Goal: Task Accomplishment & Management: Use online tool/utility

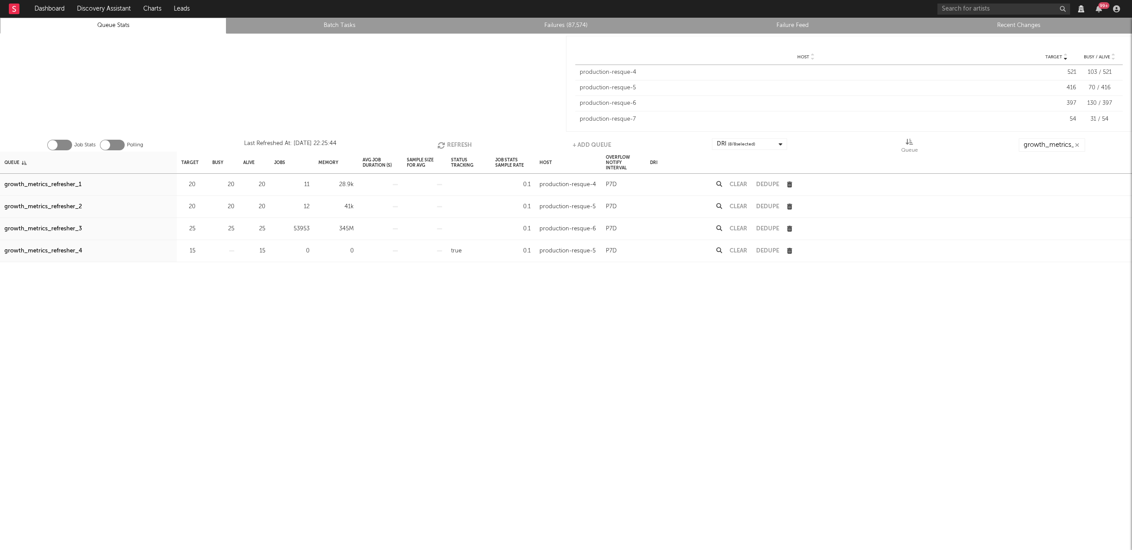
click at [448, 82] on div at bounding box center [283, 84] width 566 height 100
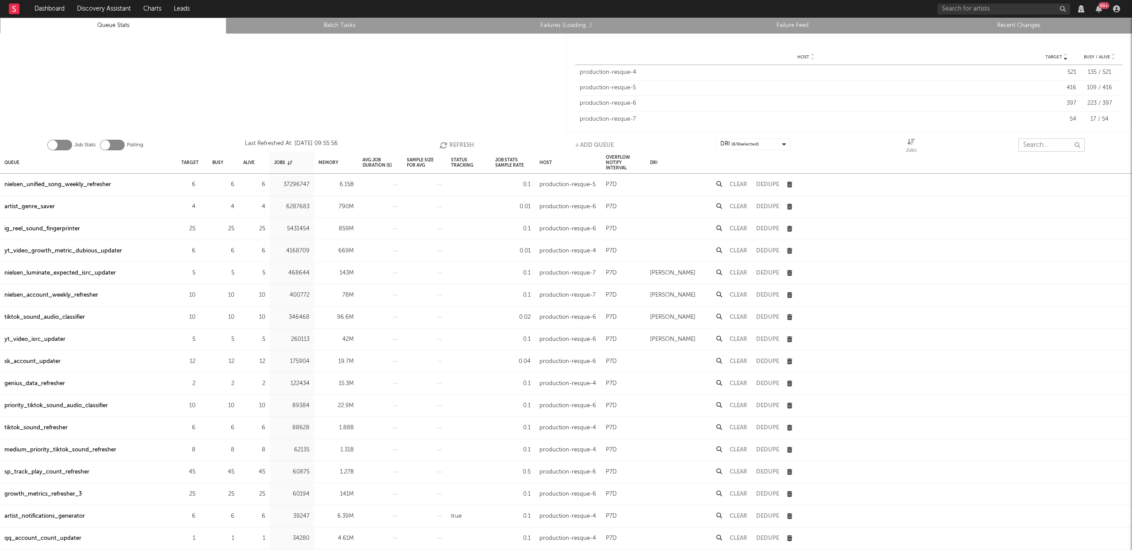
click at [1055, 144] on input "text" at bounding box center [1051, 144] width 66 height 13
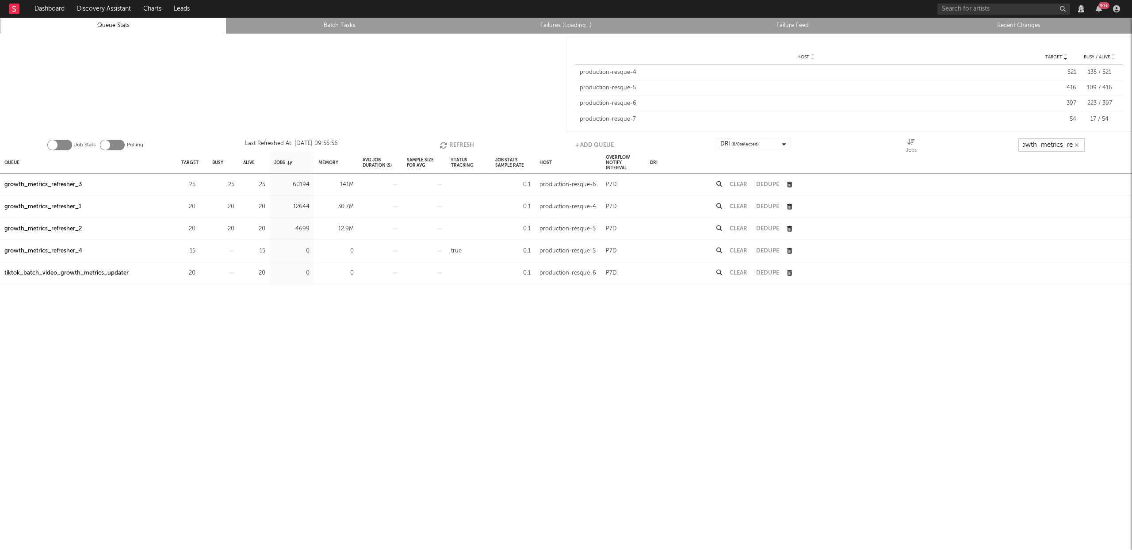
scroll to position [0, 10]
type input "growth_metrics_ref"
click at [11, 162] on div "Queue" at bounding box center [11, 162] width 15 height 19
click at [61, 227] on div "growth_metrics_refresher_3" at bounding box center [42, 229] width 77 height 11
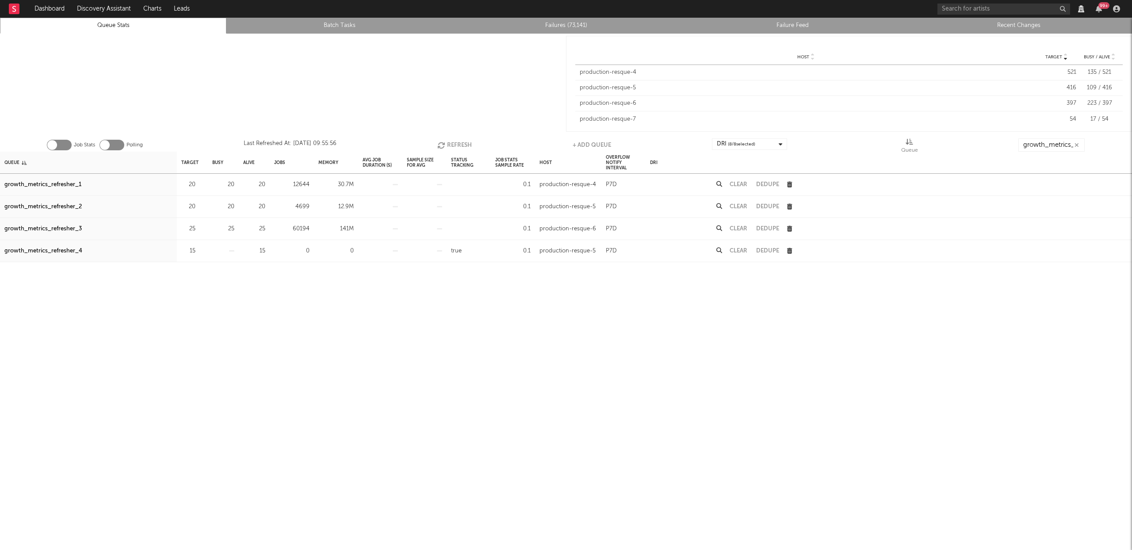
click at [44, 182] on div "growth_metrics_refresher_1" at bounding box center [42, 184] width 77 height 11
click at [46, 203] on div "growth_metrics_refresher_2" at bounding box center [42, 207] width 77 height 11
click at [454, 141] on button "Refresh" at bounding box center [454, 144] width 34 height 13
click at [71, 230] on div "growth_metrics_refresher_3" at bounding box center [42, 229] width 77 height 11
click at [199, 228] on icon "button" at bounding box center [201, 229] width 6 height 6
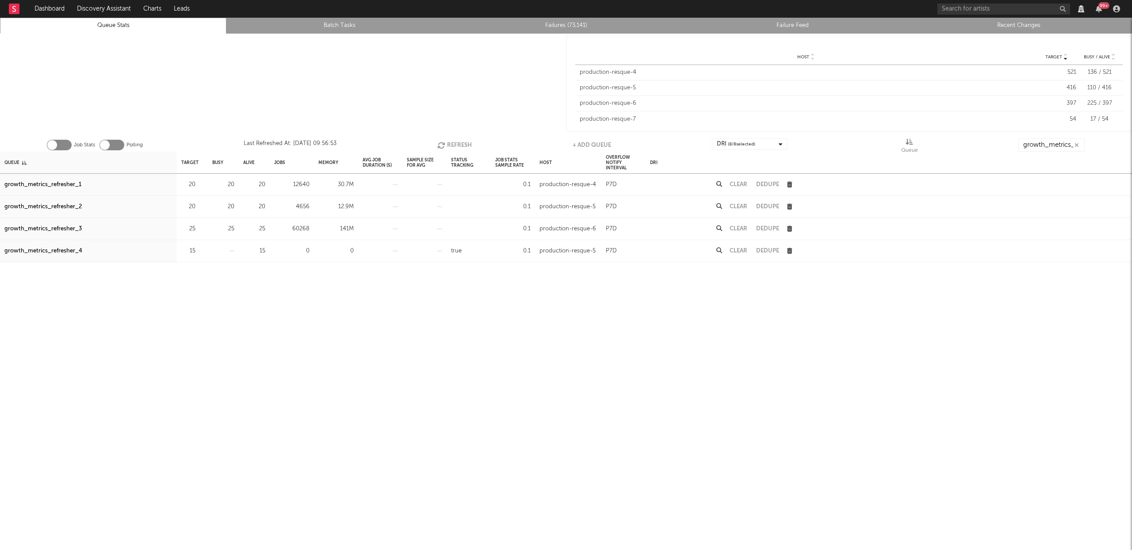
click at [464, 144] on button "Refresh" at bounding box center [454, 144] width 34 height 13
click at [199, 228] on icon "button" at bounding box center [201, 229] width 6 height 6
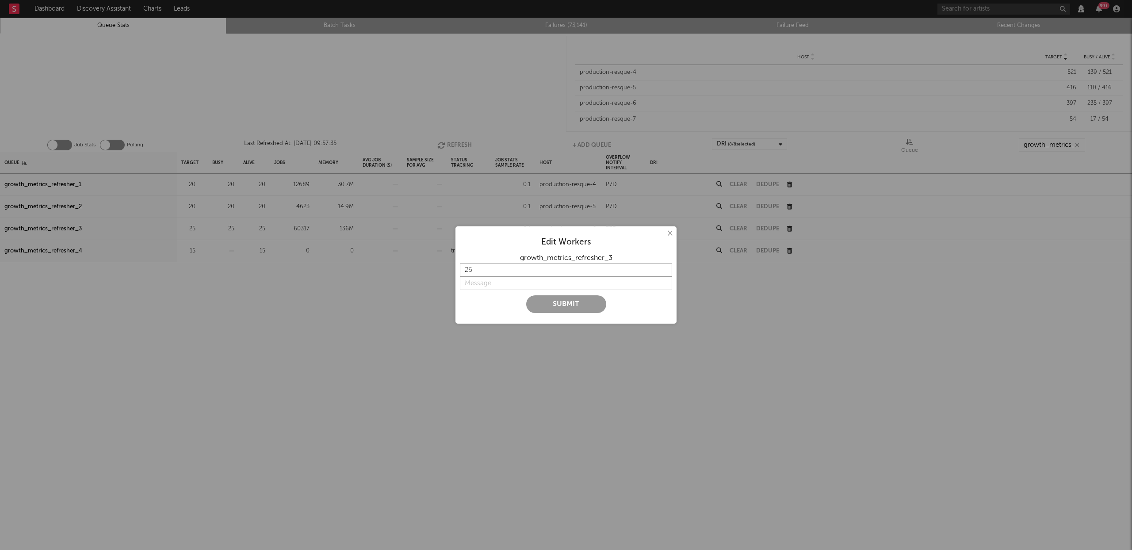
click at [664, 267] on input "26" at bounding box center [566, 269] width 212 height 13
click at [664, 267] on input "27" at bounding box center [566, 269] width 212 height 13
click at [664, 267] on input "28" at bounding box center [566, 269] width 212 height 13
click at [664, 267] on input "29" at bounding box center [566, 269] width 212 height 13
type input "30"
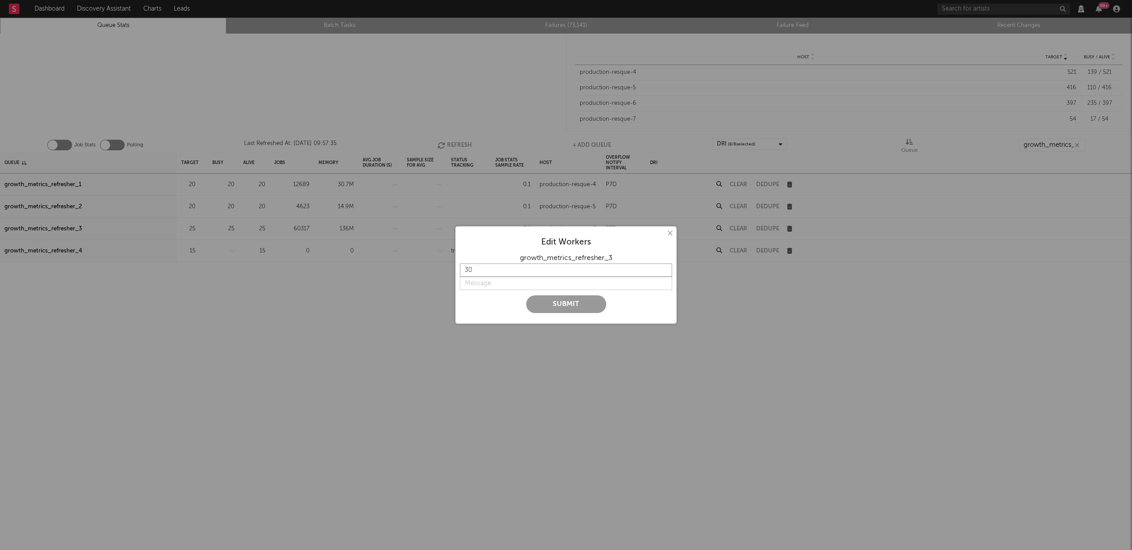
click at [664, 267] on input "30" at bounding box center [566, 269] width 212 height 13
click at [667, 233] on button "×" at bounding box center [669, 234] width 10 height 10
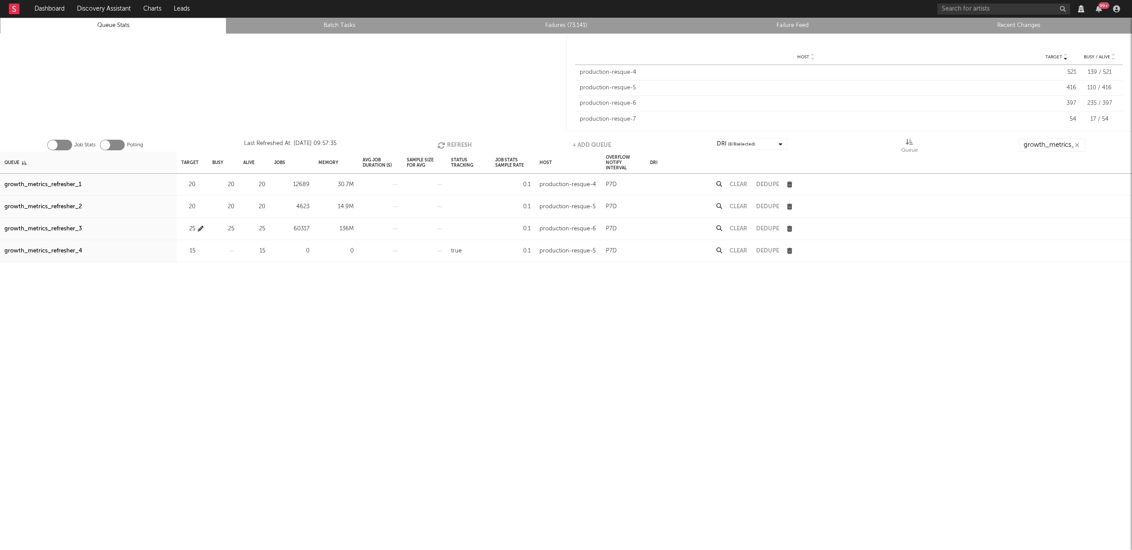
click at [200, 228] on icon "button" at bounding box center [201, 229] width 6 height 6
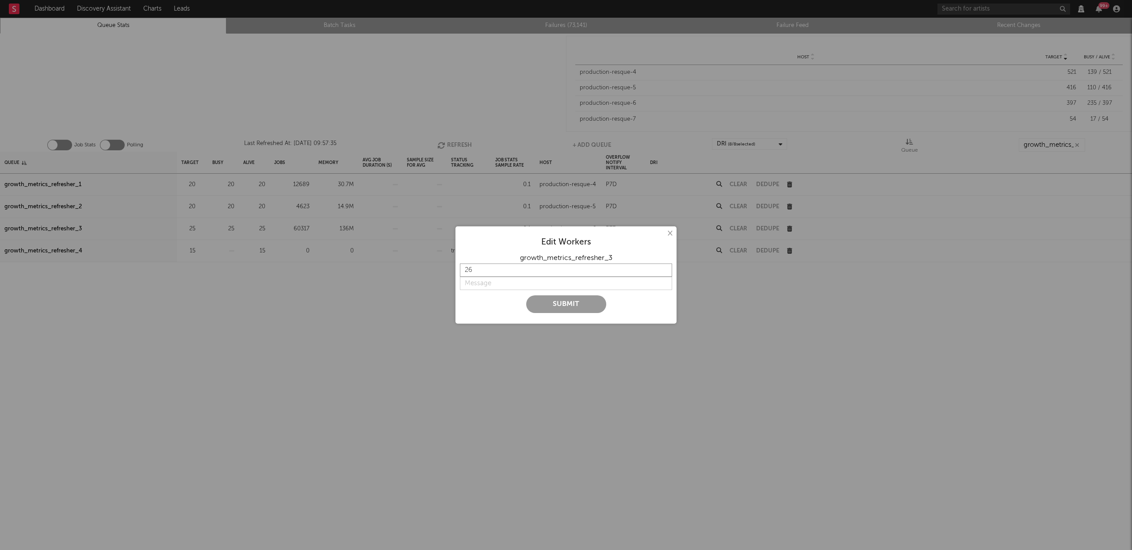
click at [665, 267] on input "26" at bounding box center [566, 269] width 212 height 13
click at [665, 267] on input "27" at bounding box center [566, 269] width 212 height 13
type input "28"
click at [665, 267] on input "28" at bounding box center [566, 269] width 212 height 13
click at [486, 288] on input "string" at bounding box center [566, 283] width 212 height 13
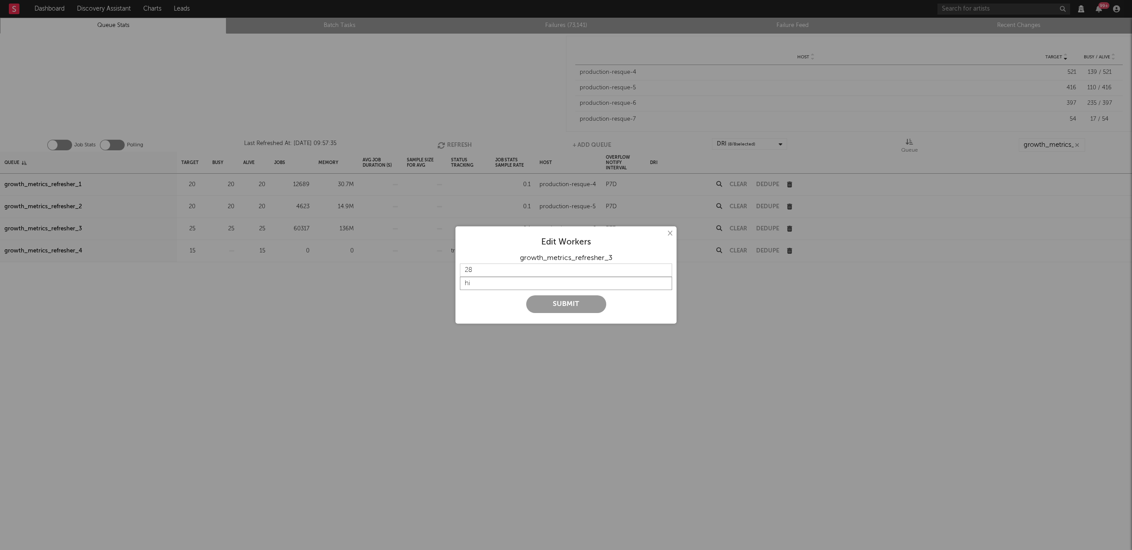
type input "h"
type input "j"
type input "h"
type input "higher concurrency"
click at [581, 308] on button "Submit" at bounding box center [566, 304] width 80 height 18
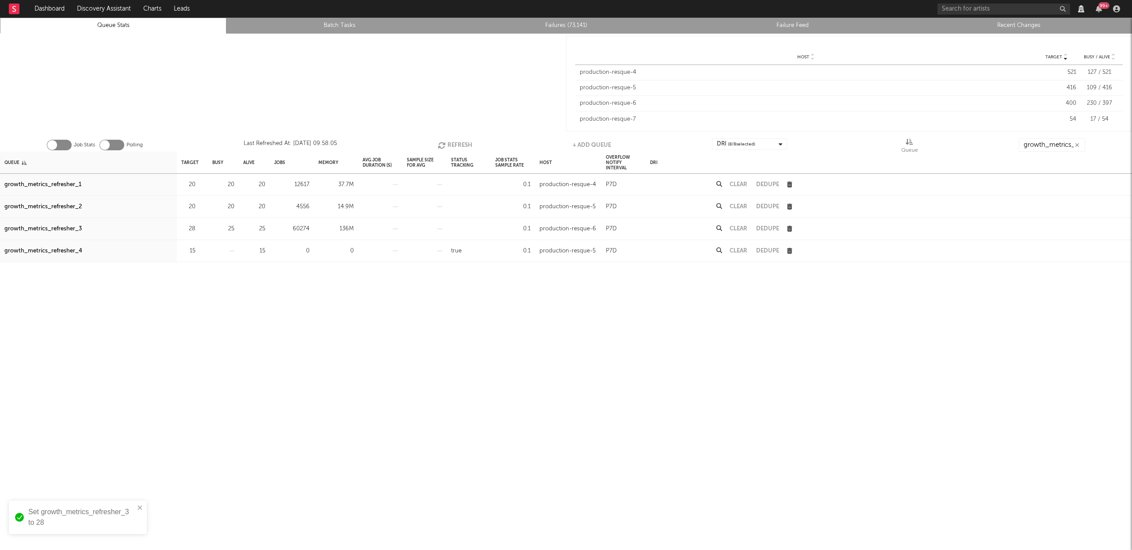
click at [457, 139] on button "Refresh" at bounding box center [455, 144] width 34 height 13
click at [448, 145] on button "Refresh" at bounding box center [454, 144] width 34 height 13
click at [448, 145] on button "Refresh" at bounding box center [455, 144] width 34 height 13
click at [448, 145] on button "Refresh" at bounding box center [454, 144] width 34 height 13
click at [456, 139] on button "Refresh" at bounding box center [454, 144] width 34 height 13
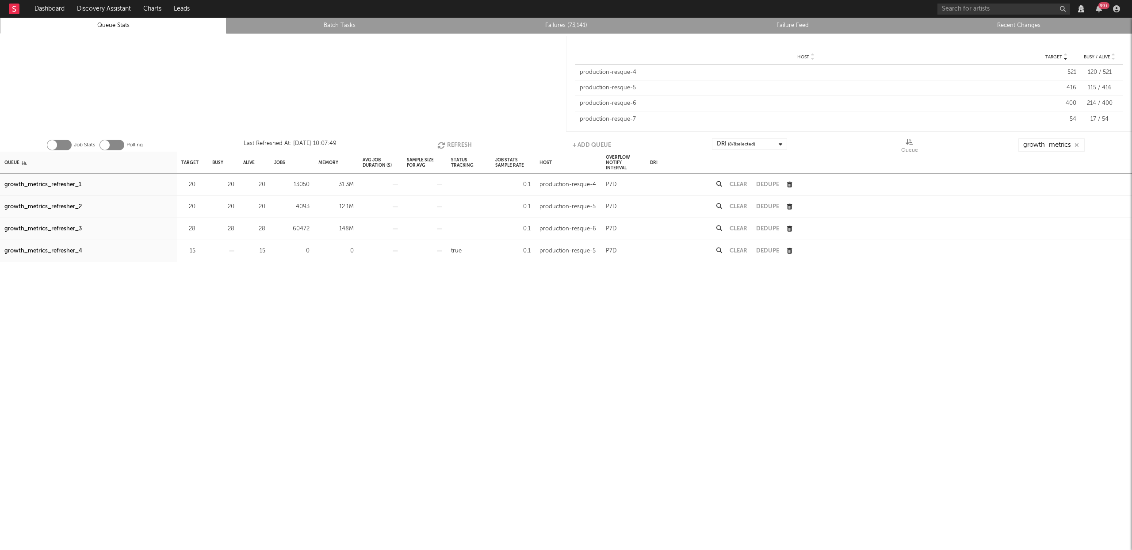
click at [456, 139] on button "Refresh" at bounding box center [454, 144] width 34 height 13
click at [738, 227] on button "Clear" at bounding box center [738, 229] width 18 height 6
click at [457, 147] on button "Refresh" at bounding box center [454, 144] width 34 height 13
click at [462, 142] on button "Refresh" at bounding box center [454, 144] width 34 height 13
click at [742, 179] on div "Clear" at bounding box center [738, 185] width 27 height 22
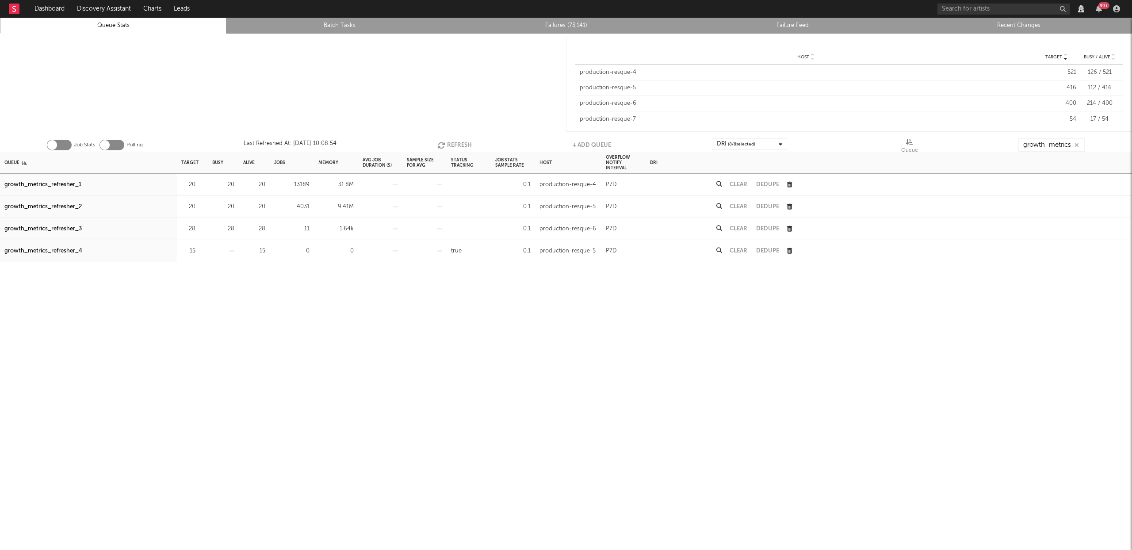
click at [741, 182] on button "Clear" at bounding box center [738, 185] width 18 height 6
click at [456, 141] on button "Refresh" at bounding box center [454, 144] width 34 height 13
click at [450, 143] on button "Refresh" at bounding box center [455, 144] width 34 height 13
click at [199, 229] on icon "button" at bounding box center [201, 229] width 6 height 6
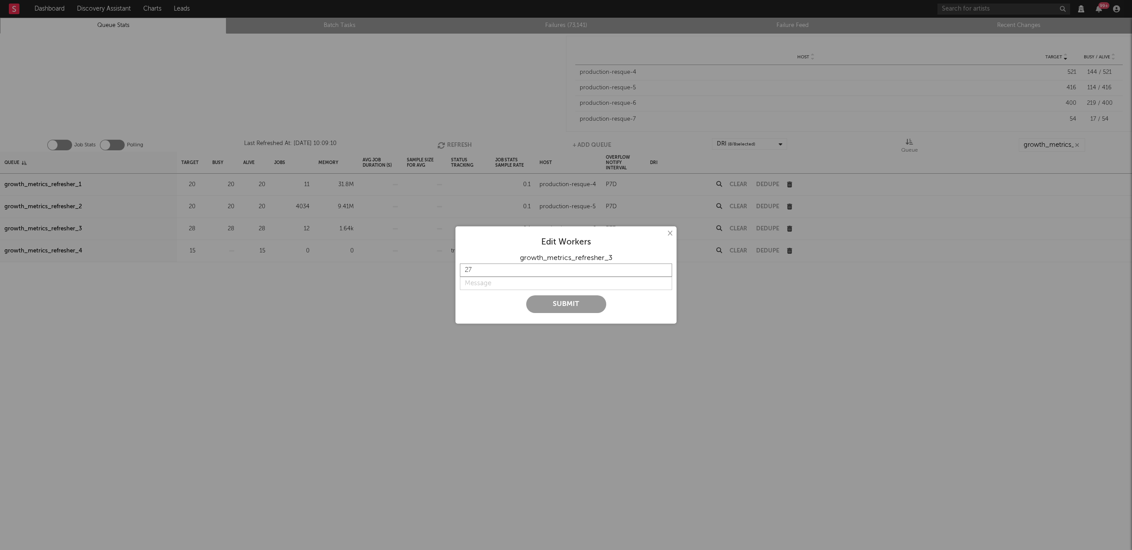
click at [662, 272] on input "27" at bounding box center [566, 269] width 212 height 13
click at [662, 272] on input "26" at bounding box center [566, 269] width 212 height 13
type input "25"
click at [662, 272] on input "25" at bounding box center [566, 269] width 212 height 13
click at [475, 282] on input "string" at bounding box center [566, 283] width 212 height 13
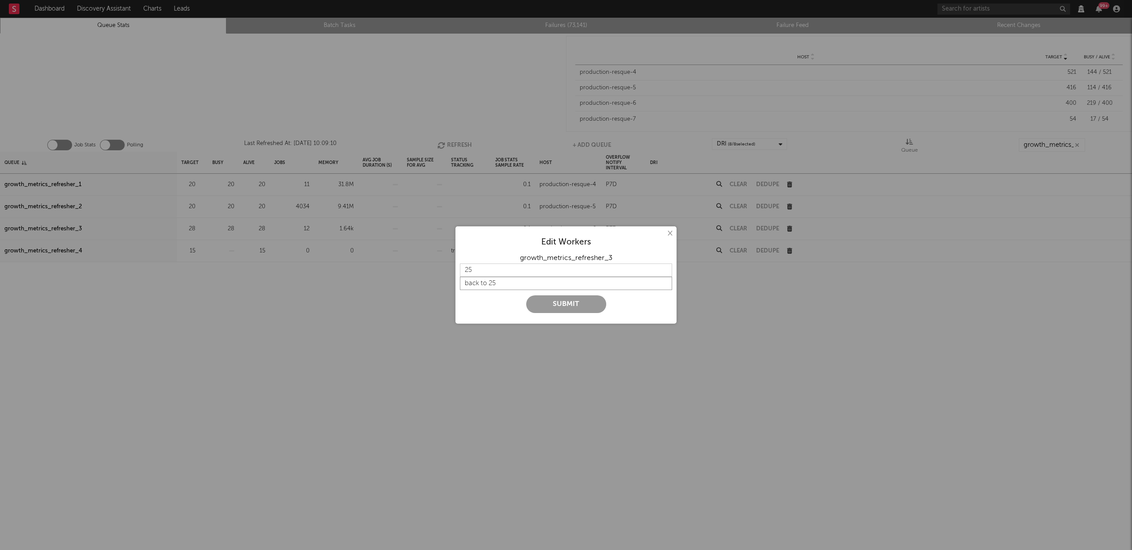
type input "back to 25"
click at [581, 309] on button "Submit" at bounding box center [566, 304] width 80 height 18
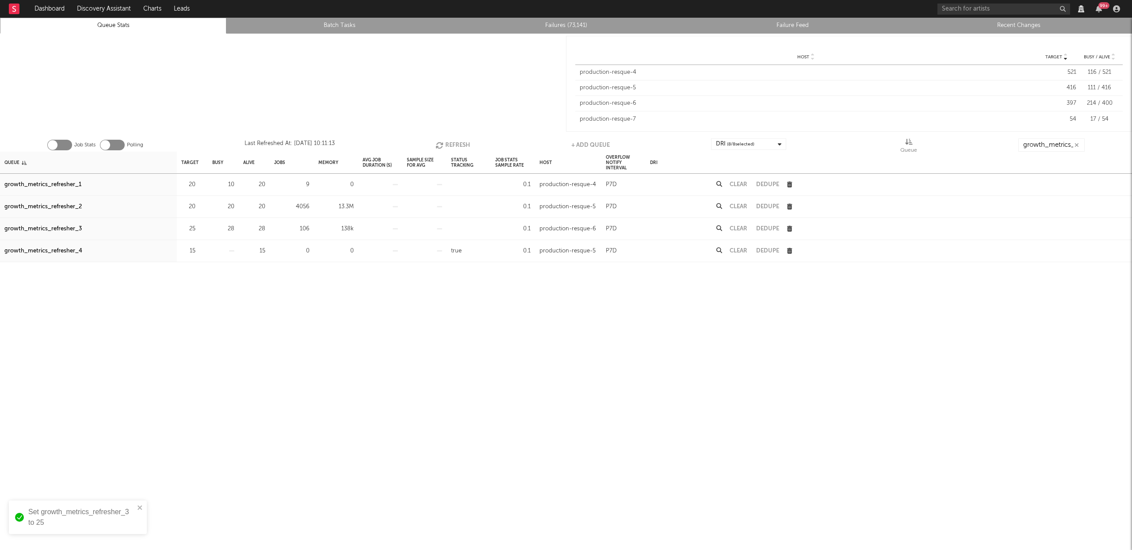
click at [450, 143] on button "Refresh" at bounding box center [452, 144] width 34 height 13
click at [450, 143] on button "Refresh" at bounding box center [453, 144] width 34 height 13
click at [451, 141] on button "Refresh" at bounding box center [453, 144] width 34 height 13
click at [454, 142] on button "Refresh" at bounding box center [453, 144] width 34 height 13
click at [443, 145] on icon "button" at bounding box center [441, 145] width 10 height 8
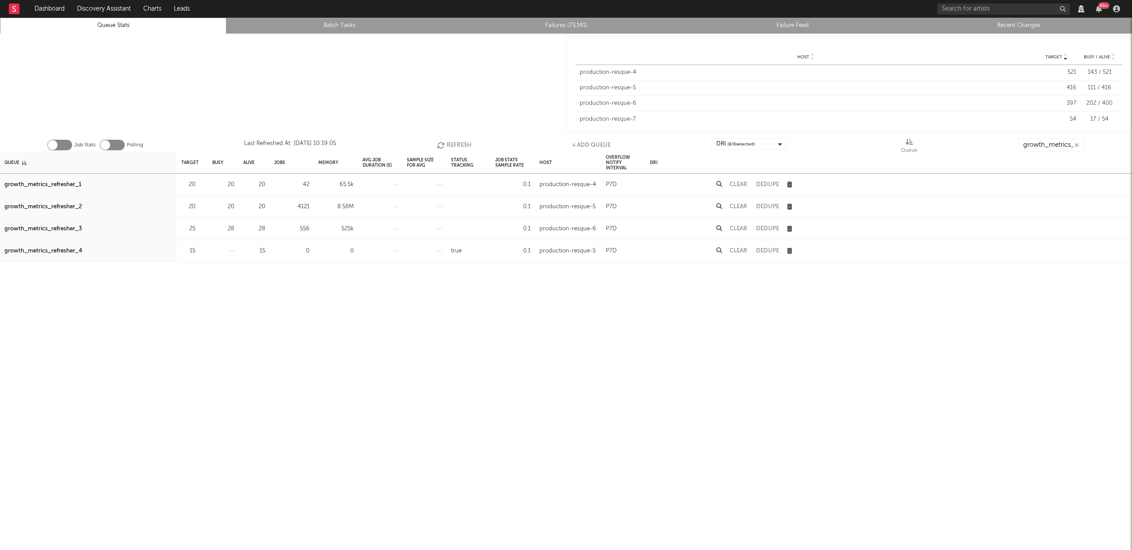
click at [457, 145] on button "Refresh" at bounding box center [454, 144] width 34 height 13
click at [450, 141] on button "Refresh" at bounding box center [454, 144] width 34 height 13
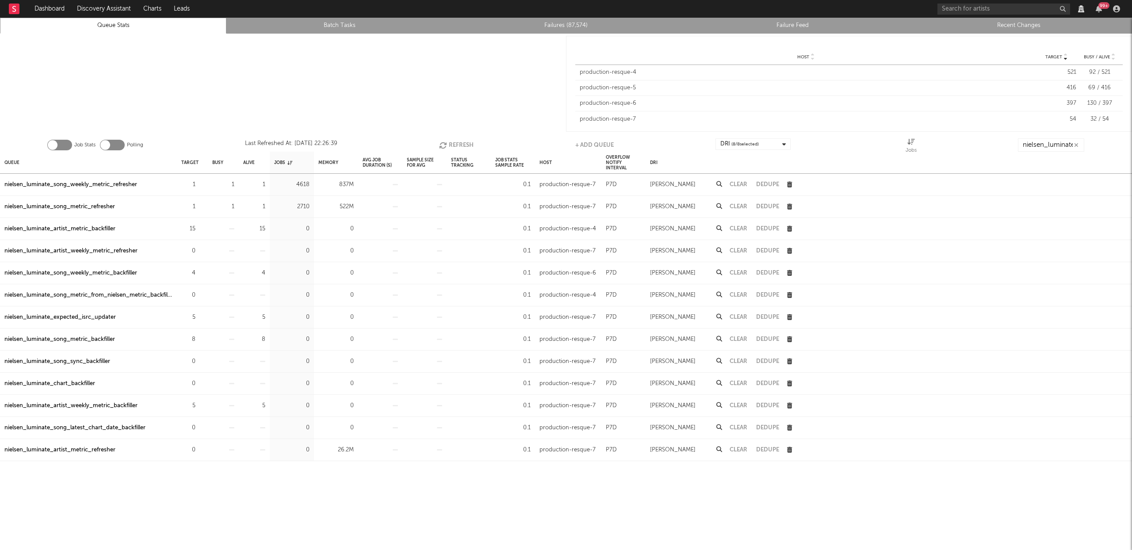
click at [462, 141] on button "Refresh" at bounding box center [456, 144] width 34 height 13
click at [51, 207] on div "nielsen_luminate_song_weekly_metric_refresher" at bounding box center [70, 207] width 133 height 11
click at [69, 183] on div "nielsen_luminate_expected_isrc_updater" at bounding box center [59, 184] width 111 height 11
click at [80, 227] on div "nielsen_luminate_song_metric_refresher" at bounding box center [59, 229] width 111 height 11
click at [718, 202] on link at bounding box center [719, 207] width 6 height 11
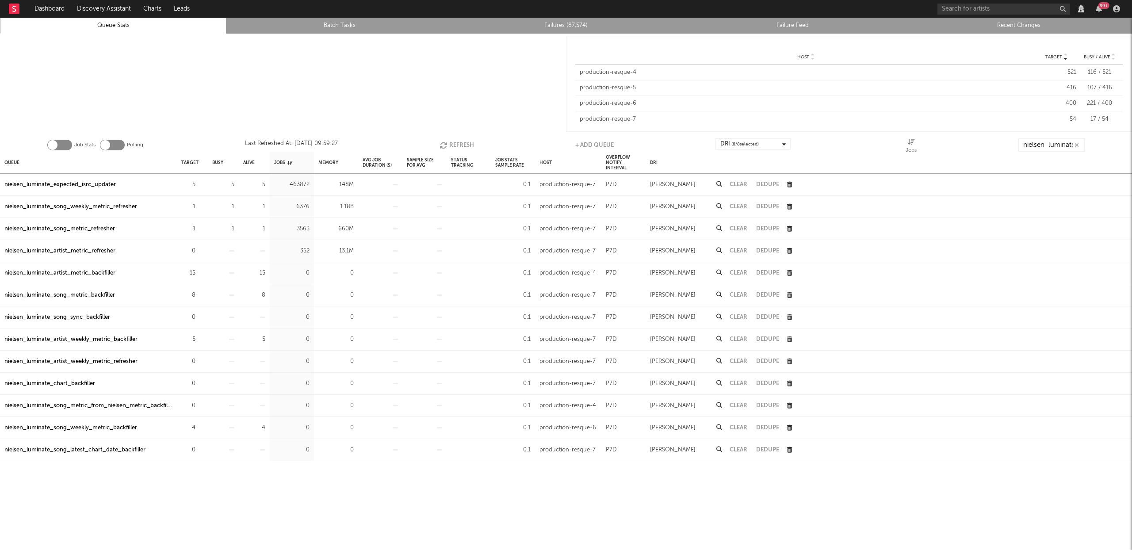
click at [71, 228] on div "nielsen_luminate_song_metric_refresher" at bounding box center [59, 229] width 111 height 11
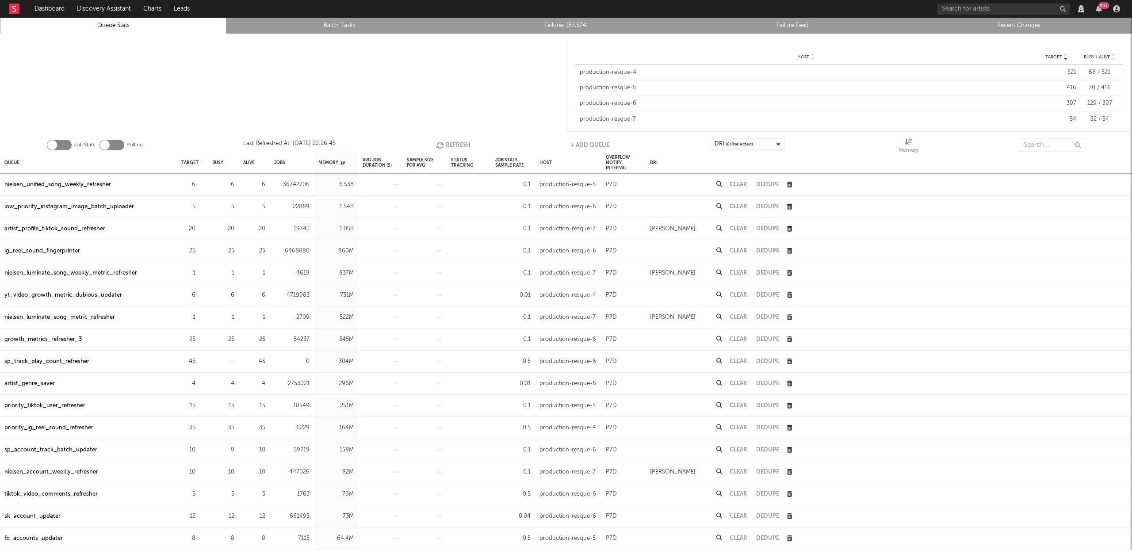
scroll to position [164, 0]
click at [461, 143] on button "Refresh" at bounding box center [453, 144] width 34 height 13
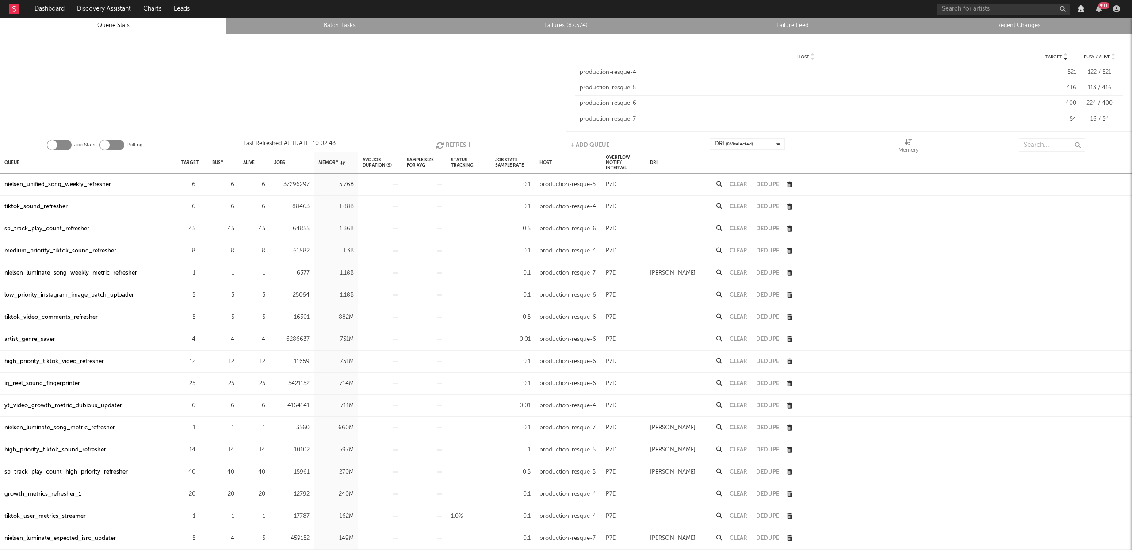
click at [37, 205] on div "tiktok_sound_refresher" at bounding box center [35, 207] width 63 height 11
drag, startPoint x: 55, startPoint y: 227, endPoint x: 81, endPoint y: 224, distance: 26.8
click at [55, 227] on div "sp_track_play_count_refresher" at bounding box center [46, 229] width 85 height 11
click at [63, 252] on div "medium_priority_tiktok_sound_refresher" at bounding box center [60, 251] width 112 height 11
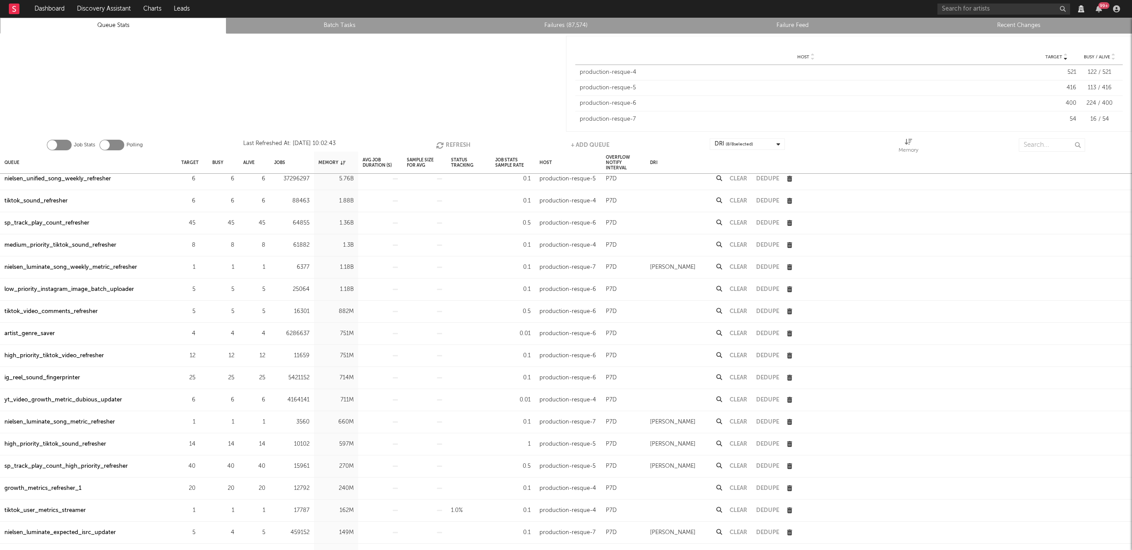
click at [47, 291] on div "low_priority_instagram_image_batch_uploader" at bounding box center [69, 289] width 130 height 11
click at [1041, 146] on input "text" at bounding box center [1052, 144] width 66 height 13
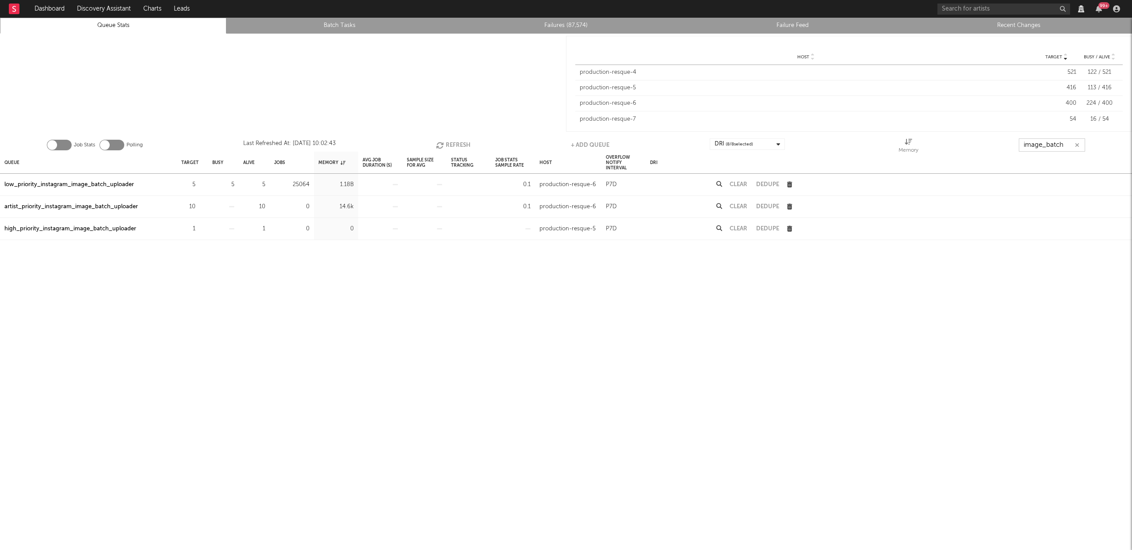
type input "image_batch"
click at [130, 232] on div "high_priority_instagram_image_batch_uploader" at bounding box center [70, 229] width 132 height 11
click at [1073, 145] on input "image_batch" at bounding box center [1052, 144] width 66 height 13
click at [1078, 144] on icon "button" at bounding box center [1077, 145] width 4 height 6
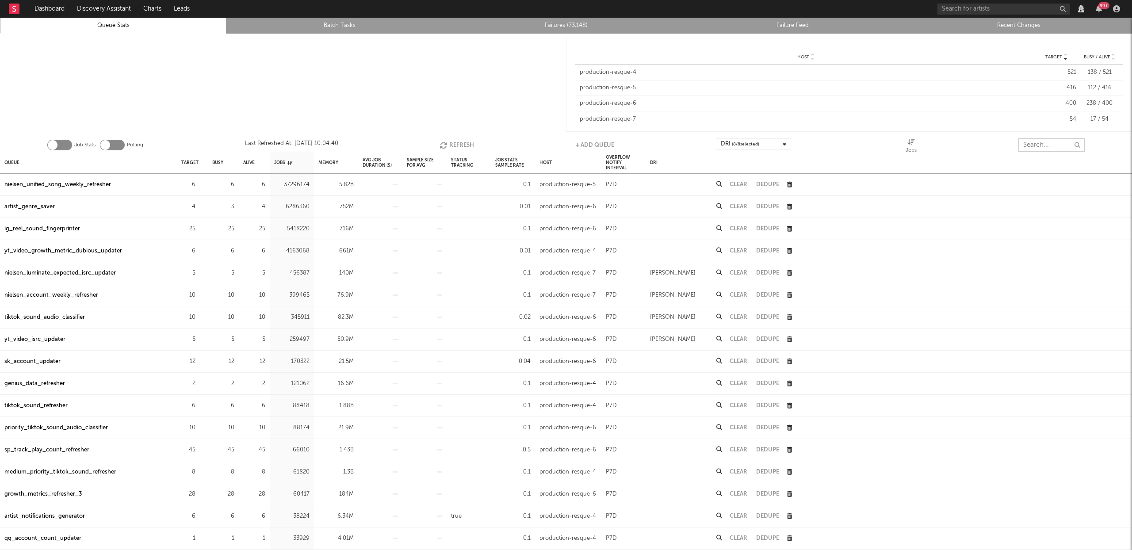
click at [1043, 146] on input "text" at bounding box center [1051, 144] width 66 height 13
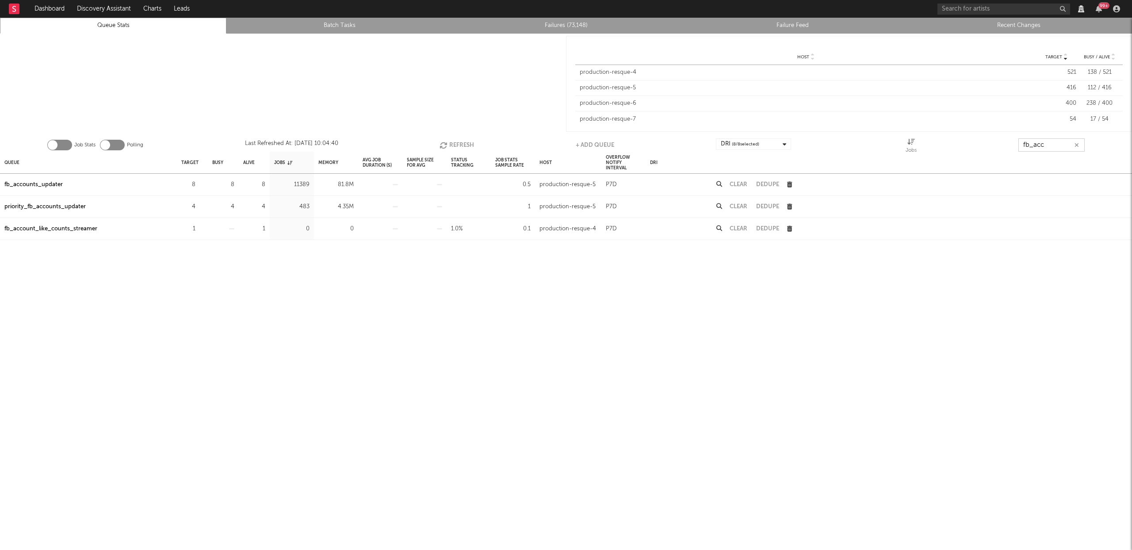
type input "fb_acc"
click at [53, 182] on div "fb_accounts_updater" at bounding box center [33, 184] width 58 height 11
click at [1077, 142] on icon "button" at bounding box center [1076, 145] width 4 height 6
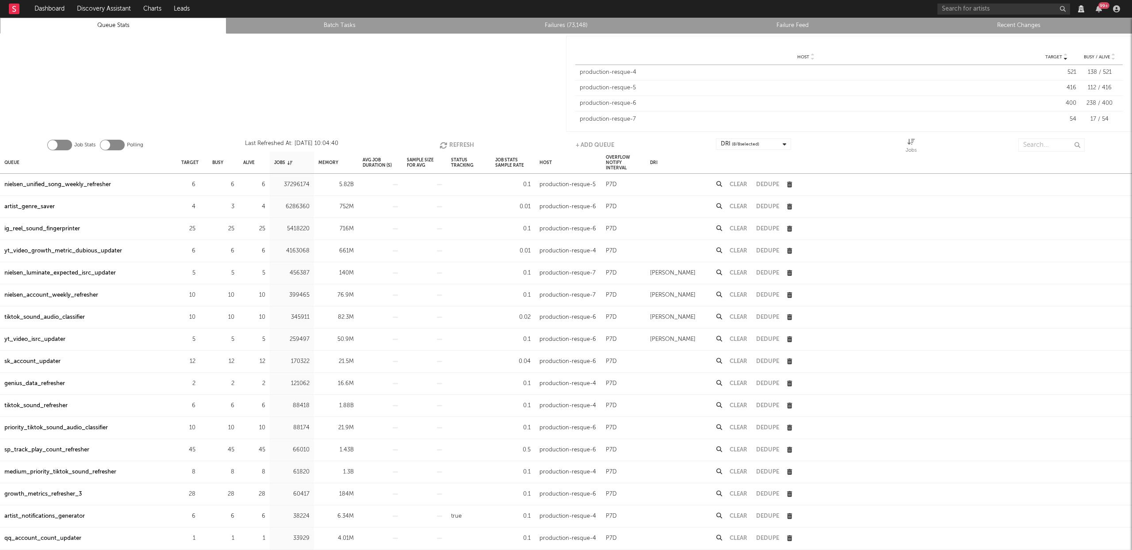
click at [78, 182] on div "nielsen_unified_song_weekly_refresher" at bounding box center [57, 184] width 107 height 11
click at [93, 183] on div "nielsen_unified_song_weekly_refresher" at bounding box center [57, 184] width 107 height 11
click at [721, 187] on link at bounding box center [719, 184] width 6 height 11
click at [1034, 139] on input "text" at bounding box center [1051, 144] width 66 height 13
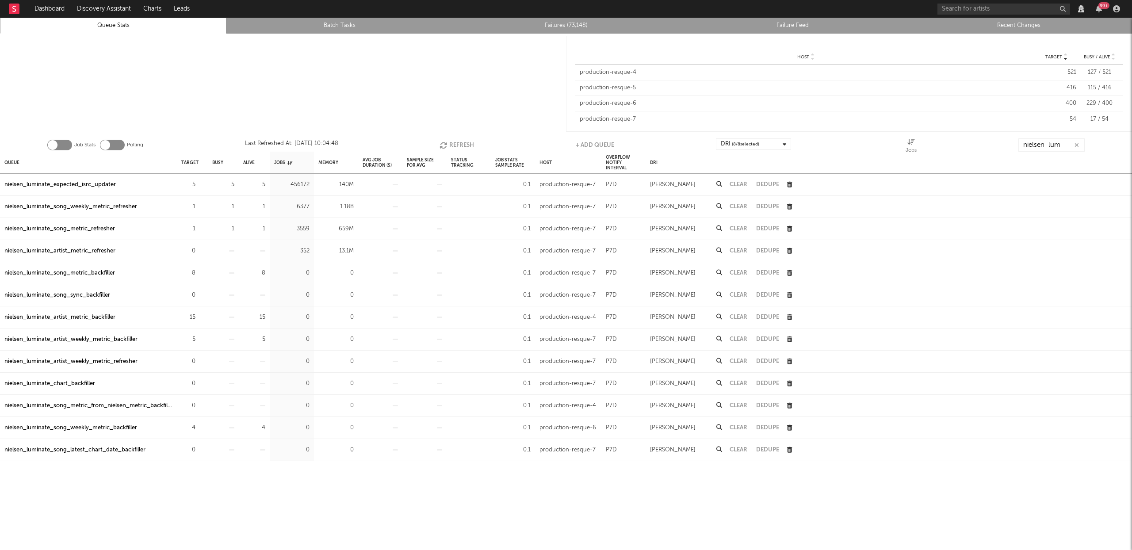
click at [94, 229] on div "nielsen_luminate_song_metric_refresher" at bounding box center [59, 229] width 111 height 11
click at [97, 206] on div "nielsen_luminate_song_weekly_metric_refresher" at bounding box center [70, 207] width 133 height 11
click at [107, 185] on div "nielsen_luminate_expected_isrc_updater" at bounding box center [59, 184] width 111 height 11
click at [719, 205] on icon at bounding box center [719, 206] width 6 height 6
click at [470, 143] on button "Refresh" at bounding box center [456, 144] width 34 height 13
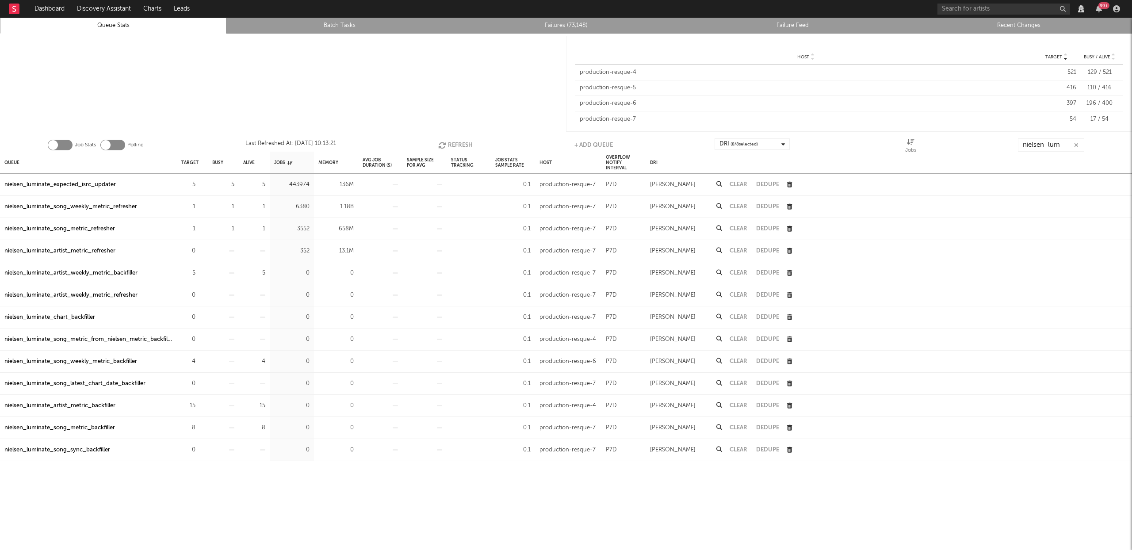
drag, startPoint x: 94, startPoint y: 228, endPoint x: 230, endPoint y: 197, distance: 139.6
click at [94, 228] on div "nielsen_luminate_song_metric_refresher" at bounding box center [59, 229] width 111 height 11
click at [740, 205] on button "Clear" at bounding box center [738, 207] width 18 height 6
click at [463, 141] on button "Refresh" at bounding box center [456, 144] width 34 height 13
click at [461, 143] on button "Refresh" at bounding box center [456, 144] width 34 height 13
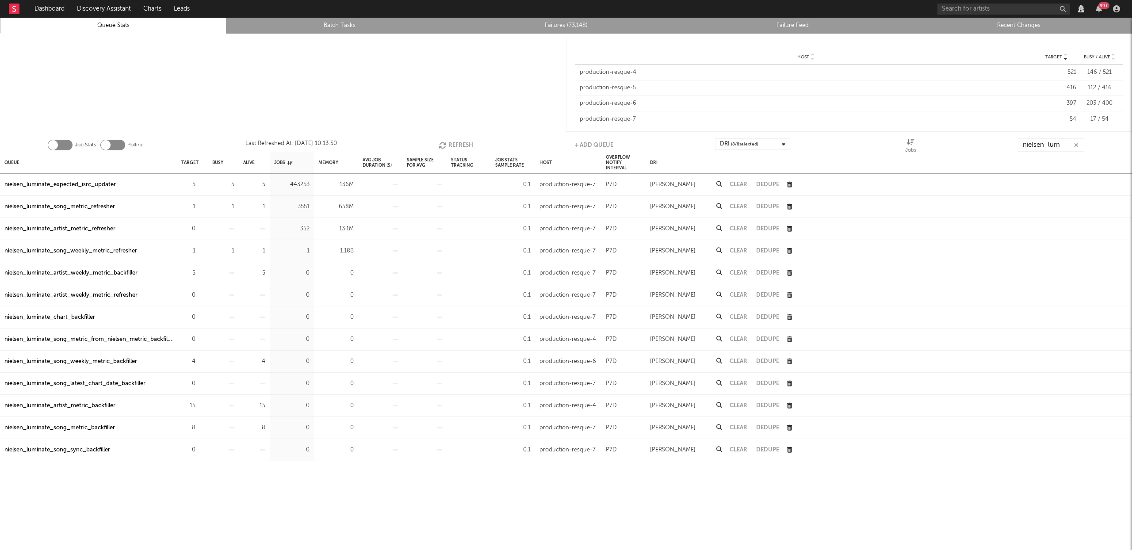
click at [743, 228] on button "Clear" at bounding box center [738, 229] width 18 height 6
click at [454, 141] on button "Refresh" at bounding box center [456, 144] width 34 height 13
click at [277, 160] on div "Jobs" at bounding box center [283, 162] width 18 height 19
click at [453, 141] on button "Refresh" at bounding box center [456, 144] width 34 height 13
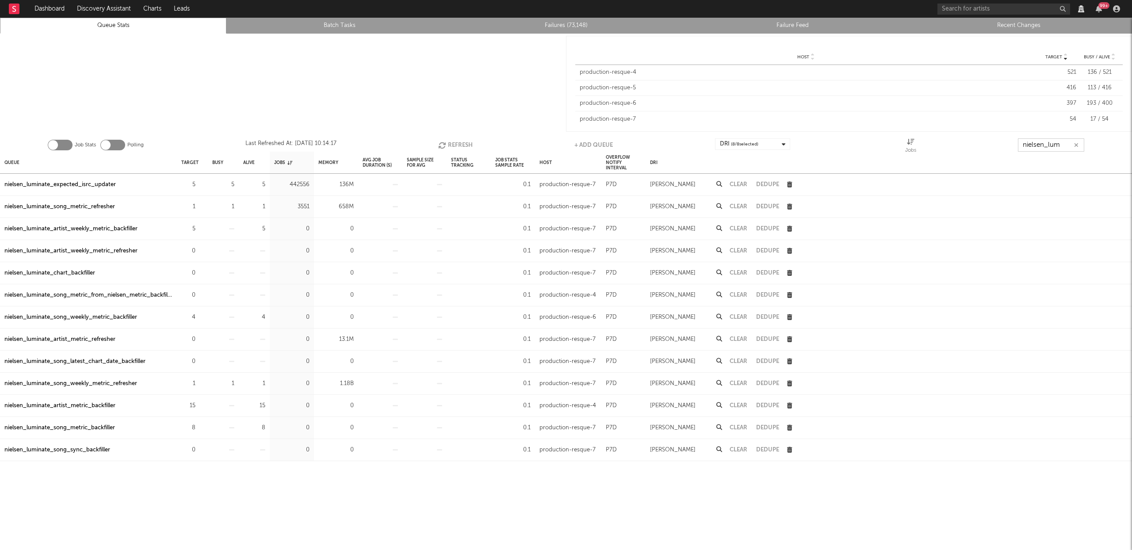
click at [1065, 145] on input "nielsen_lum" at bounding box center [1051, 144] width 66 height 13
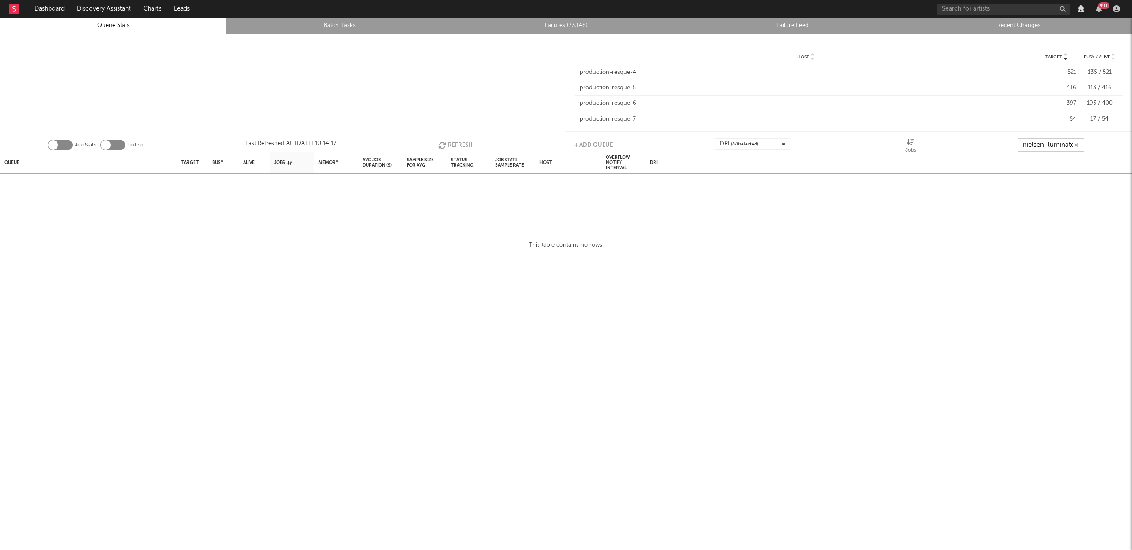
scroll to position [0, 1]
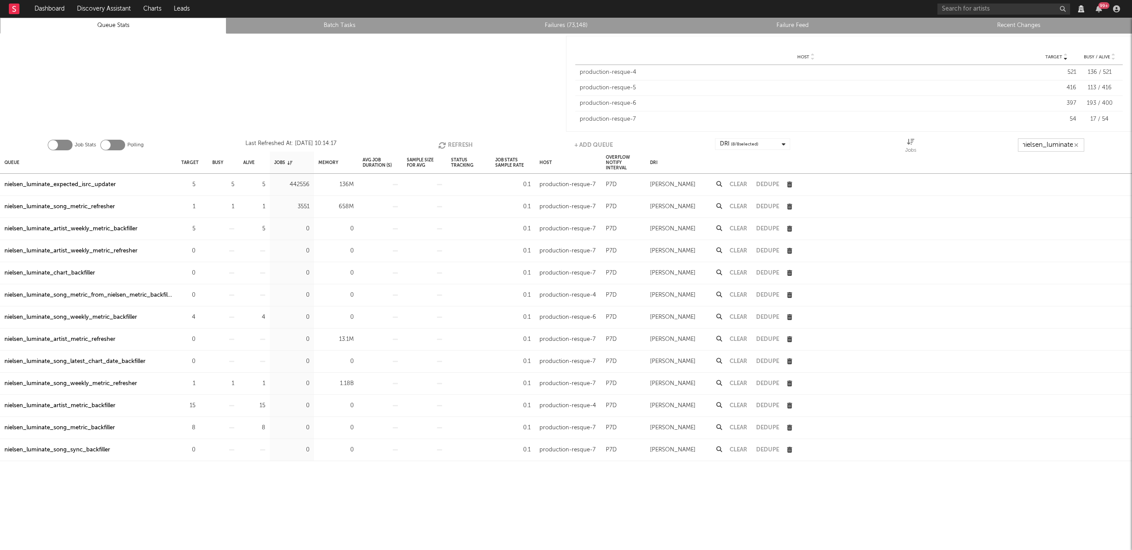
click at [462, 145] on button "Refresh" at bounding box center [455, 144] width 34 height 13
click at [462, 143] on button "Refresh" at bounding box center [456, 144] width 34 height 13
type input "nielsen_luminate"
click at [459, 142] on button "Refresh" at bounding box center [456, 144] width 34 height 13
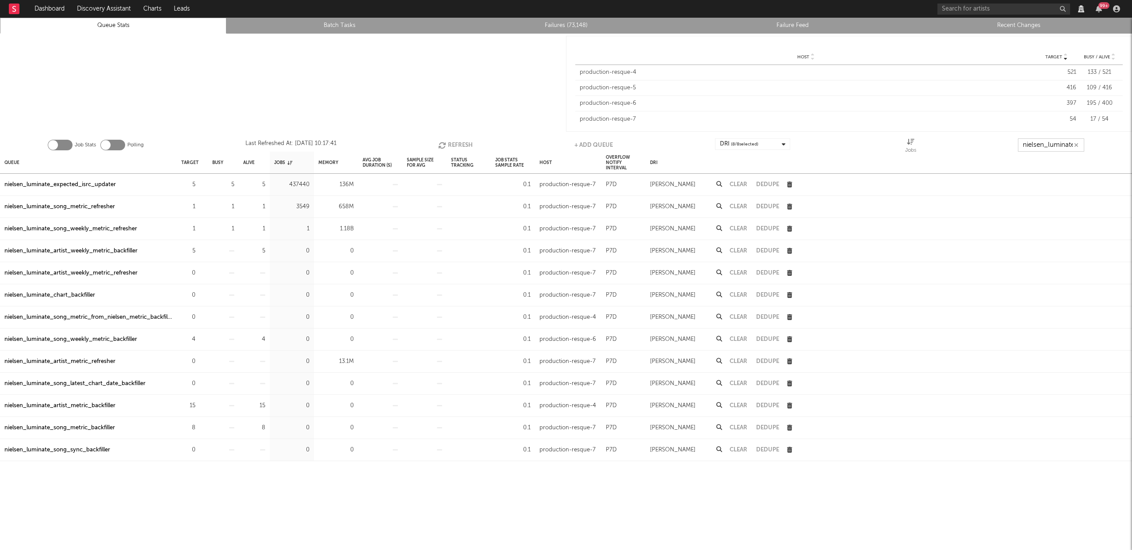
click at [459, 142] on button "Refresh" at bounding box center [455, 144] width 34 height 13
click at [460, 143] on button "Refresh" at bounding box center [456, 144] width 34 height 13
click at [100, 206] on div "nielsen_luminate_song_metric_refresher" at bounding box center [59, 207] width 111 height 11
click at [458, 144] on button "Refresh" at bounding box center [456, 144] width 34 height 13
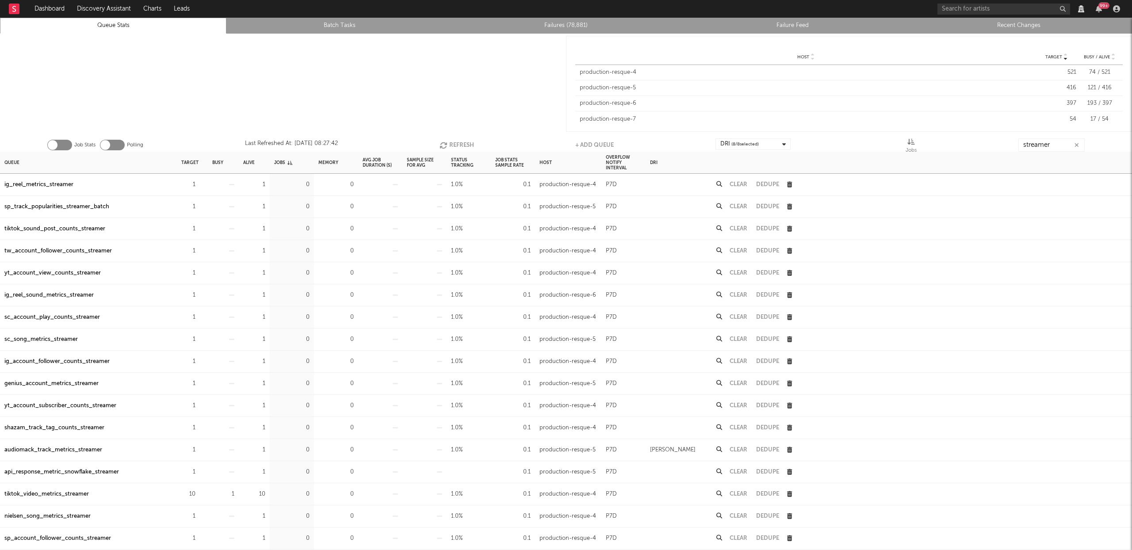
click at [453, 141] on button "Refresh" at bounding box center [456, 144] width 34 height 13
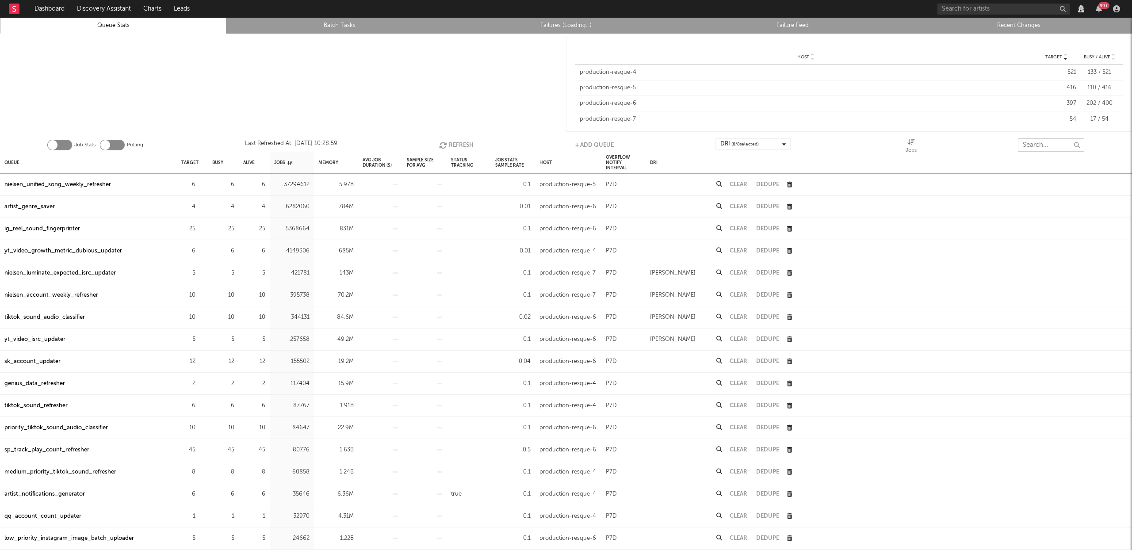
click at [1038, 142] on input "text" at bounding box center [1051, 144] width 66 height 13
click at [325, 157] on div "Memory" at bounding box center [328, 162] width 20 height 19
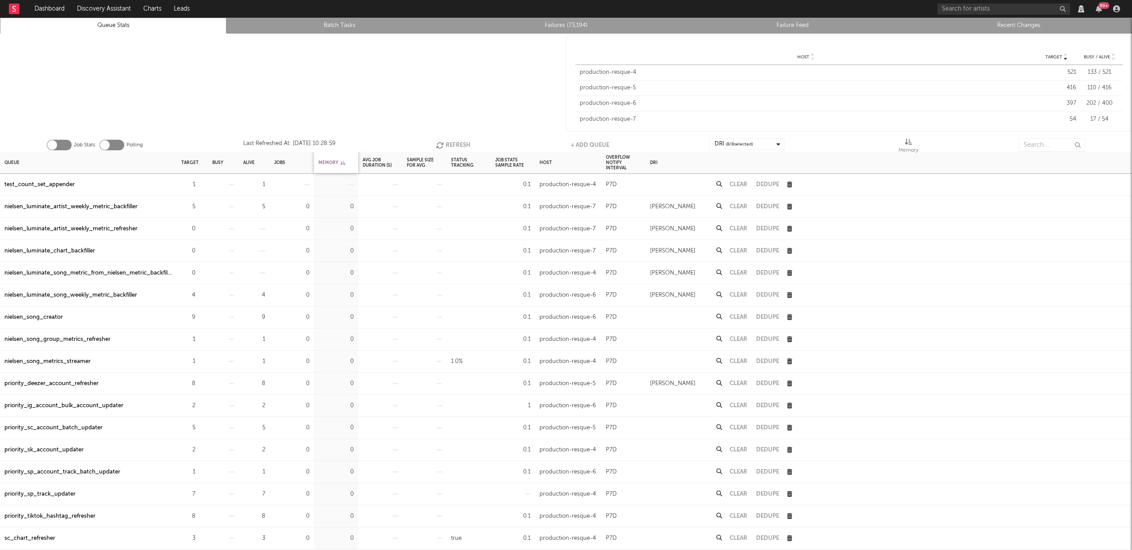
click at [325, 158] on div "Memory" at bounding box center [331, 162] width 27 height 19
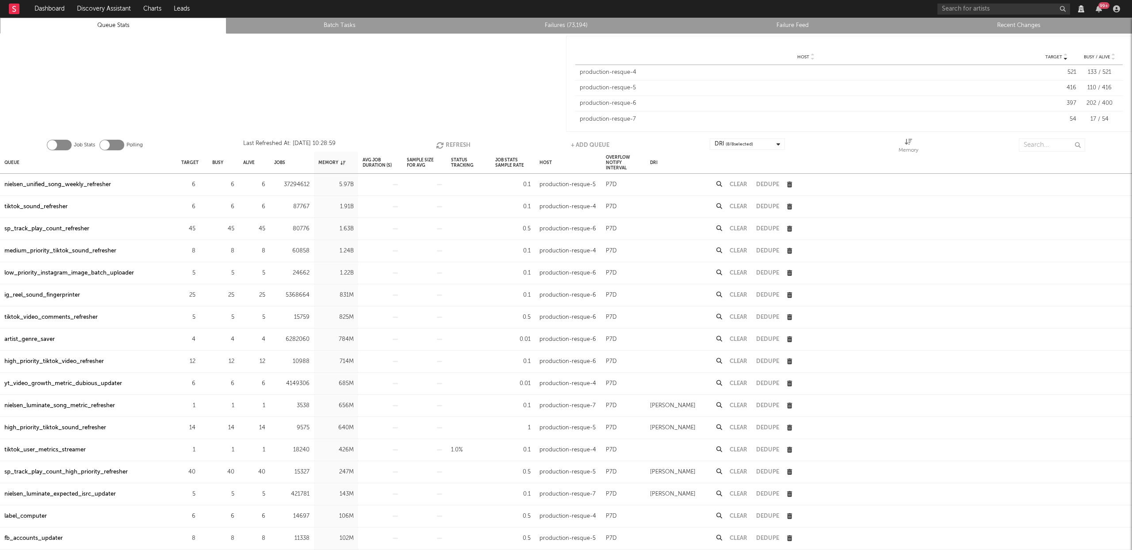
click at [65, 297] on div "ig_reel_sound_fingerprinter" at bounding box center [42, 295] width 76 height 11
click at [741, 294] on button "Clear" at bounding box center [738, 295] width 18 height 6
click at [448, 138] on button "Refresh" at bounding box center [452, 144] width 34 height 13
click at [446, 142] on button "Refresh" at bounding box center [452, 144] width 34 height 13
drag, startPoint x: 69, startPoint y: 295, endPoint x: 82, endPoint y: 289, distance: 14.1
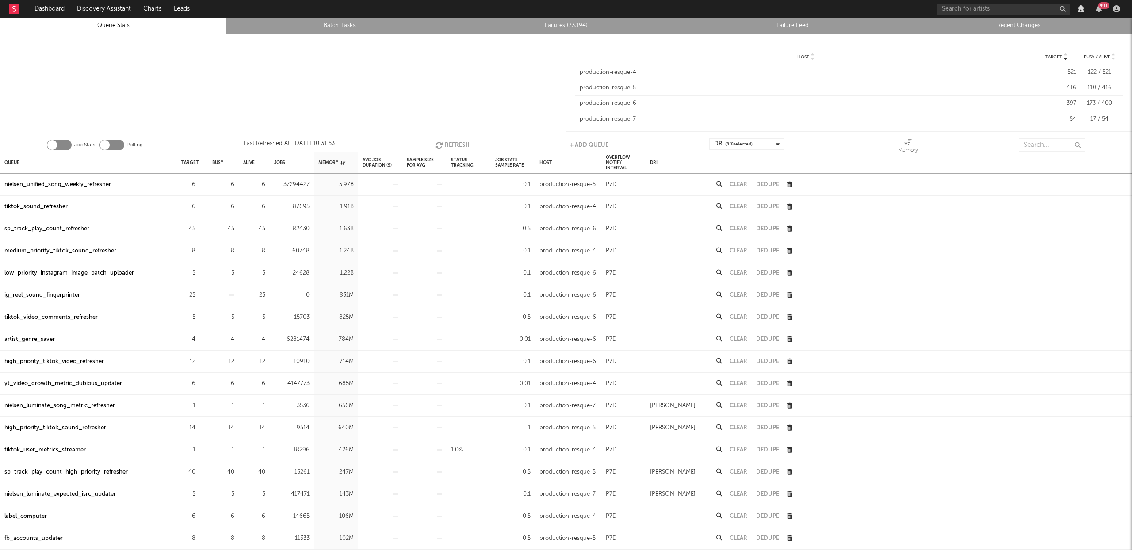
click at [69, 294] on div "ig_reel_sound_fingerprinter" at bounding box center [42, 295] width 76 height 11
